Goal: Task Accomplishment & Management: Use online tool/utility

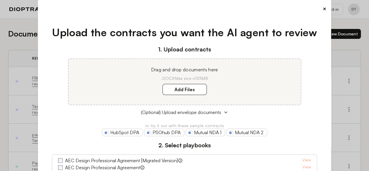
click at [182, 10] on button "×" at bounding box center [325, 9] width 4 height 8
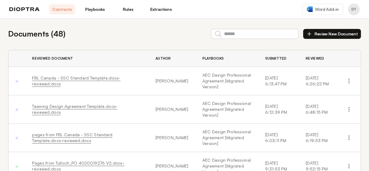
click at [27, 8] on img at bounding box center [24, 9] width 30 height 4
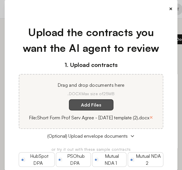
click at [94, 104] on label "Add Files" at bounding box center [91, 105] width 44 height 11
click at [0, 0] on here "Add Files" at bounding box center [0, 0] width 0 height 0
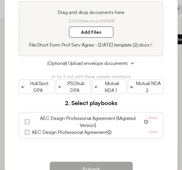
scroll to position [100, 0]
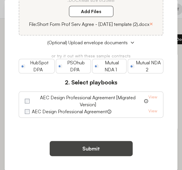
click at [85, 148] on button "Submit" at bounding box center [91, 148] width 83 height 15
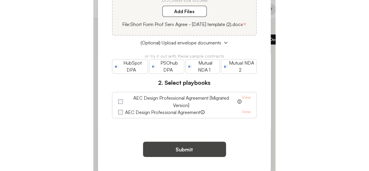
scroll to position [0, 0]
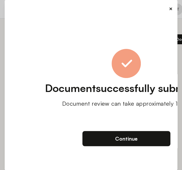
click at [128, 140] on button "Continue" at bounding box center [126, 138] width 88 height 15
